Goal: Task Accomplishment & Management: Manage account settings

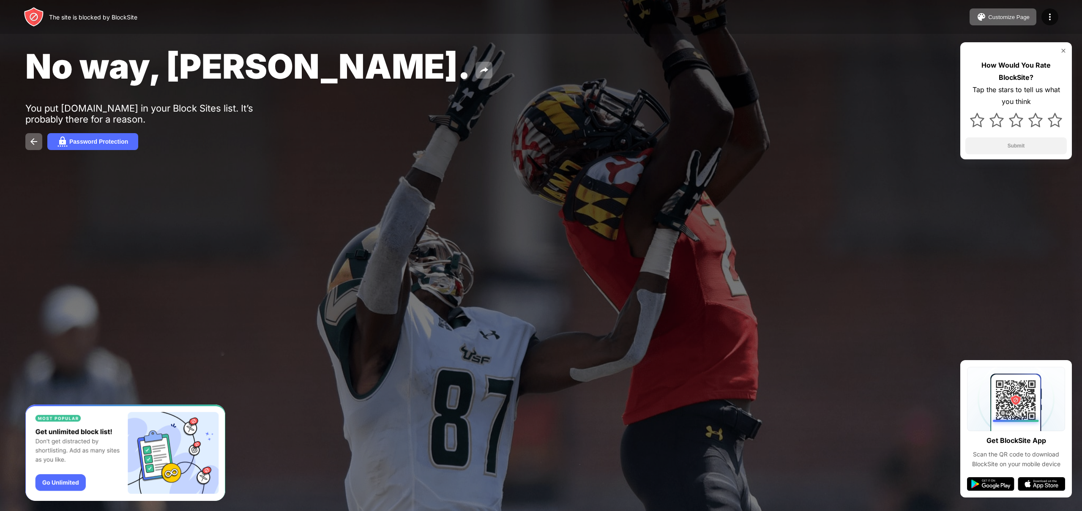
click at [1062, 49] on img at bounding box center [1063, 50] width 7 height 7
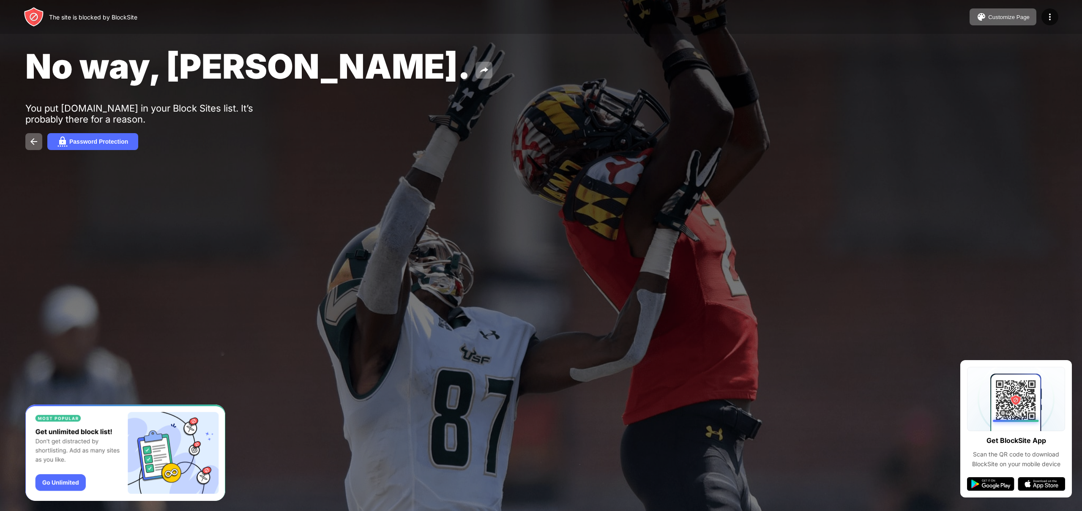
click at [1054, 25] on div "Customize Page Edit Block List Redirect Customize Block Page Upgrade Password P…" at bounding box center [1014, 16] width 89 height 17
click at [1052, 22] on img at bounding box center [1050, 17] width 10 height 10
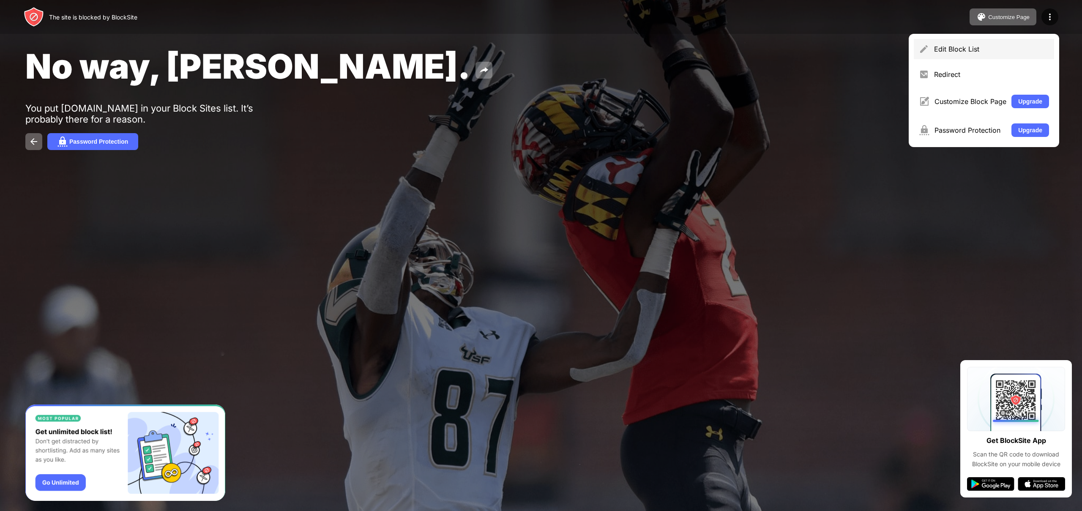
click at [961, 46] on div "Edit Block List" at bounding box center [991, 49] width 115 height 8
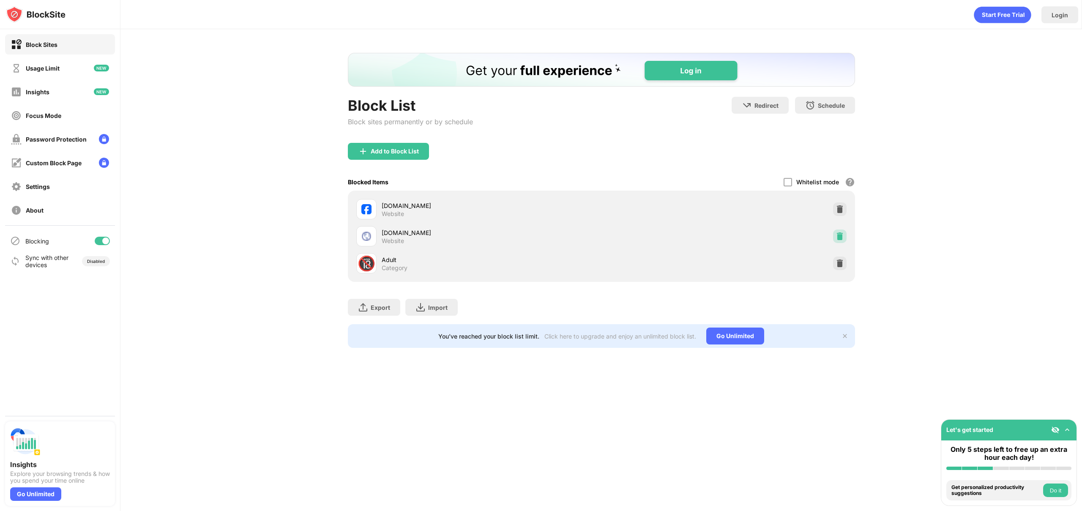
click at [841, 230] on div at bounding box center [840, 237] width 14 height 14
